Goal: Task Accomplishment & Management: Use online tool/utility

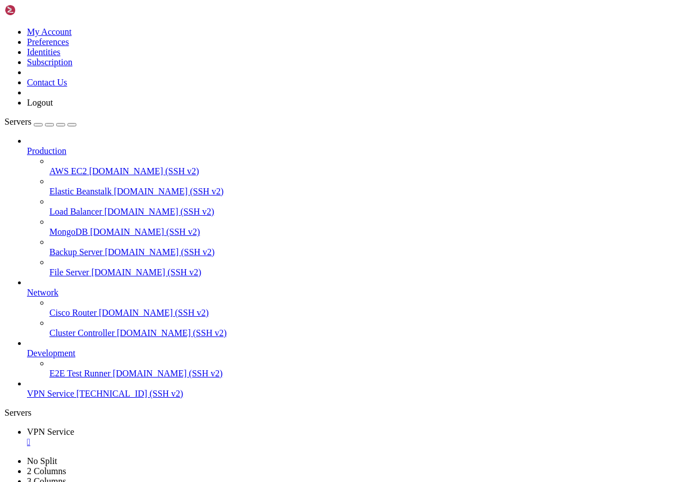
scroll to position [168, 0]
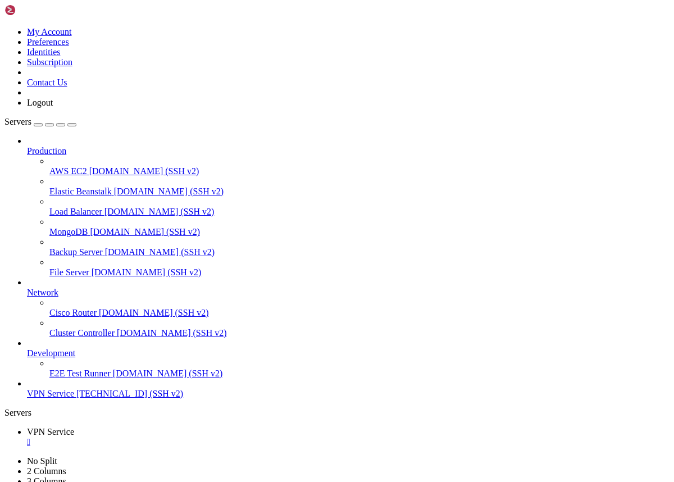
scroll to position [1710, 0]
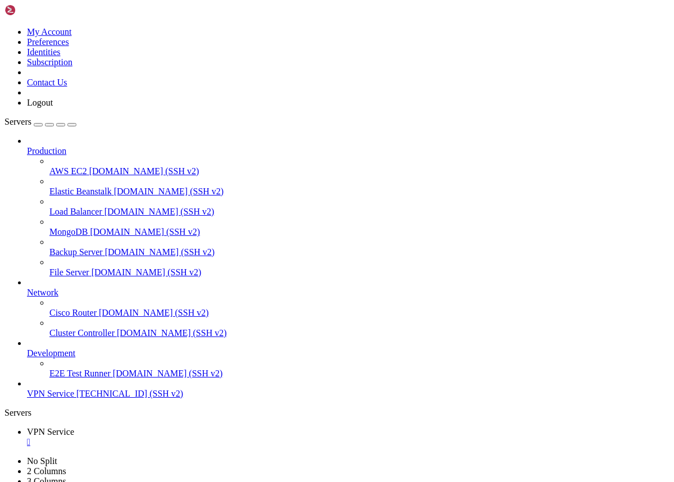
scroll to position [2205, 0]
drag, startPoint x: 106, startPoint y: 1034, endPoint x: 7, endPoint y: 976, distance: 114.9
drag, startPoint x: 93, startPoint y: 1039, endPoint x: 105, endPoint y: 1030, distance: 14.5
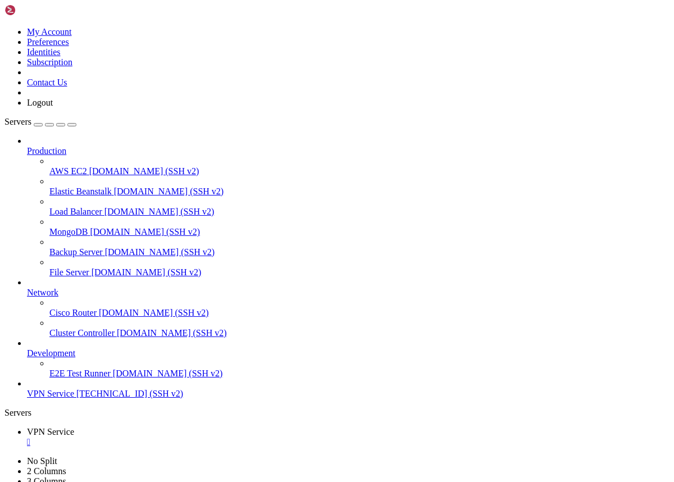
copy div "loremi 6.6.7.0:1695 dol sita8 consect_adipis; elitse 538; } doeius { tempor 2.7…"
drag, startPoint x: 111, startPoint y: 1032, endPoint x: 8, endPoint y: 992, distance: 110.1
copy div "loremi { dolors 7.6.6.6:2228 ame cons8; adipis_elit seddoeius.tem; # Incididunt…"
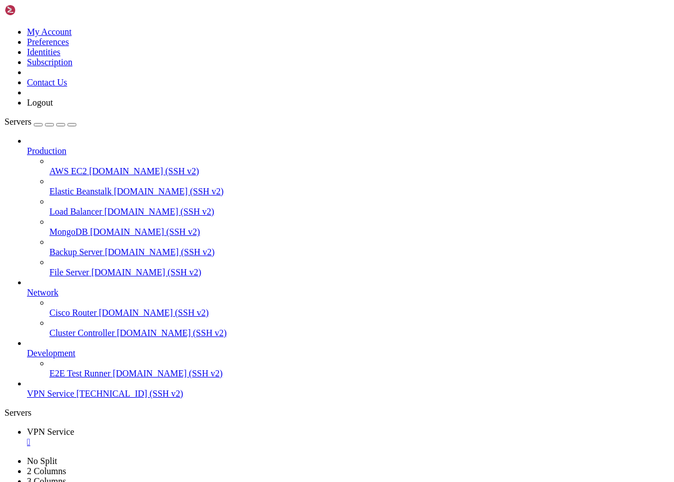
copy div "root@project:~# sudo nginx -t [DATE] 19:11:44 [emerg] 146099#146099: no "ssl_ce…"
drag, startPoint x: 98, startPoint y: 1025, endPoint x: 9, endPoint y: 993, distance: 94.4
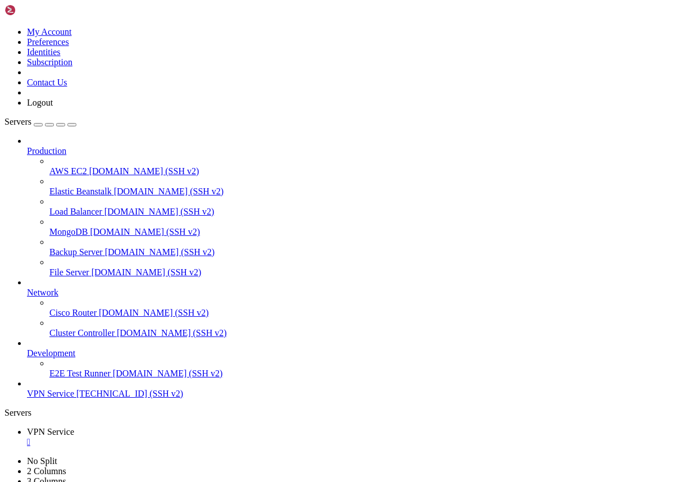
scroll to position [2635, 0]
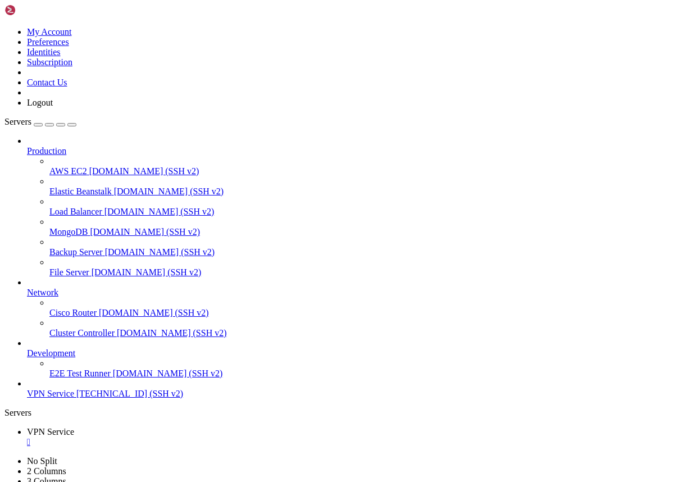
drag, startPoint x: 10, startPoint y: 753, endPoint x: 171, endPoint y: 1029, distance: 319.5
copy div "root@project:~# sudo ufw allow 443/tcp sudo ufw status verbose Rules updated Ru…"
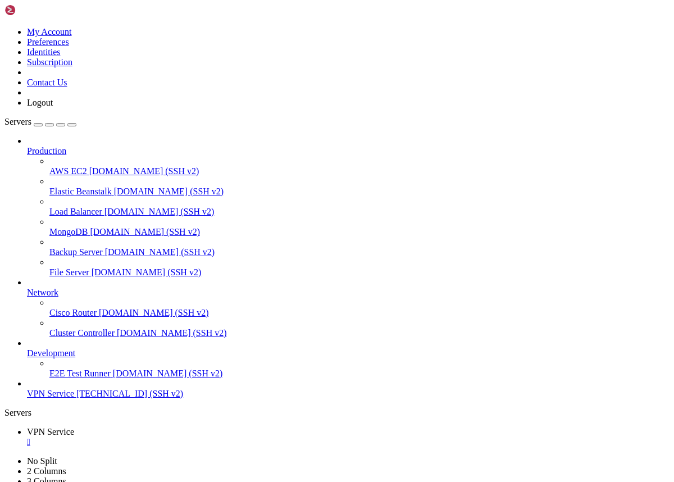
scroll to position [3495, 0]
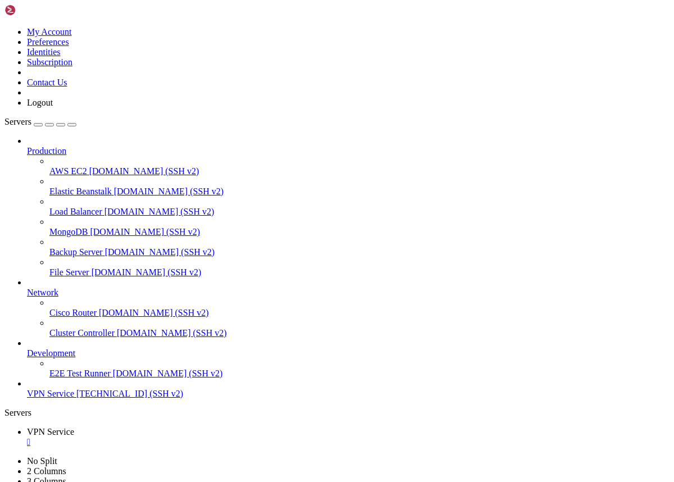
drag, startPoint x: 299, startPoint y: 797, endPoint x: 72, endPoint y: 794, distance: 226.4
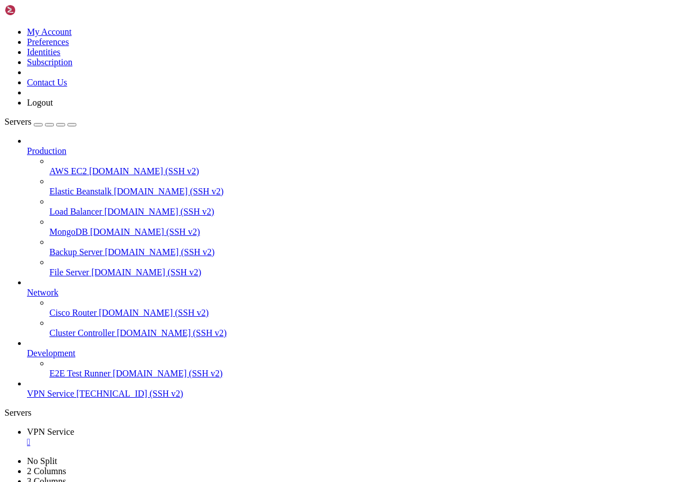
scroll to position [8394, 0]
drag, startPoint x: 308, startPoint y: 1019, endPoint x: 66, endPoint y: 1016, distance: 242.7
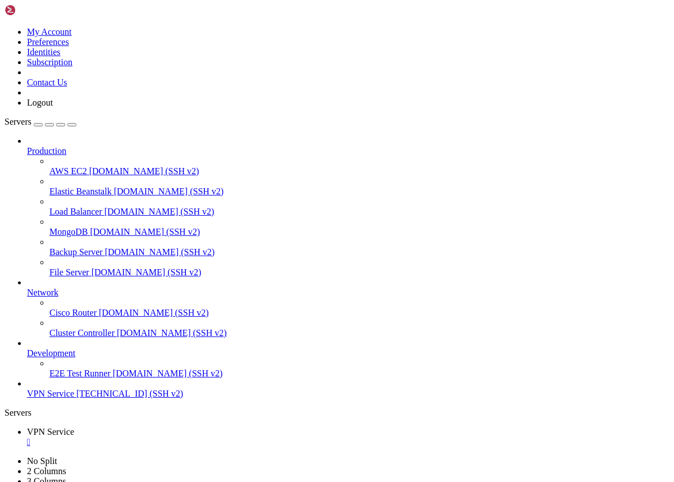
copy span "[URL][TECHNICAL_ID]"
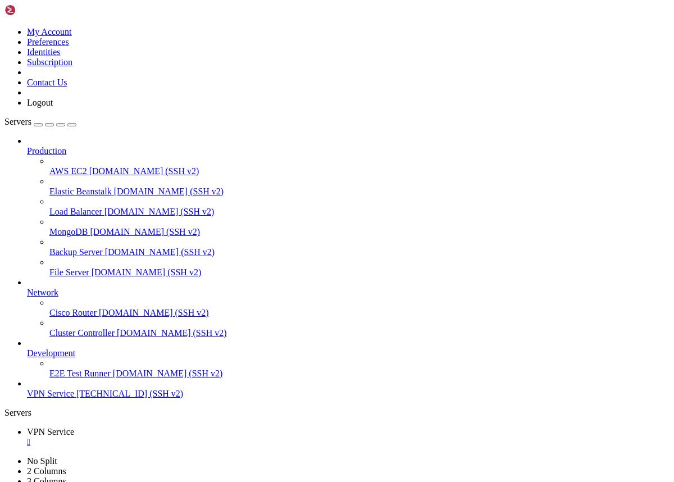
scroll to position [10989, 0]
